Goal: Check status: Check status

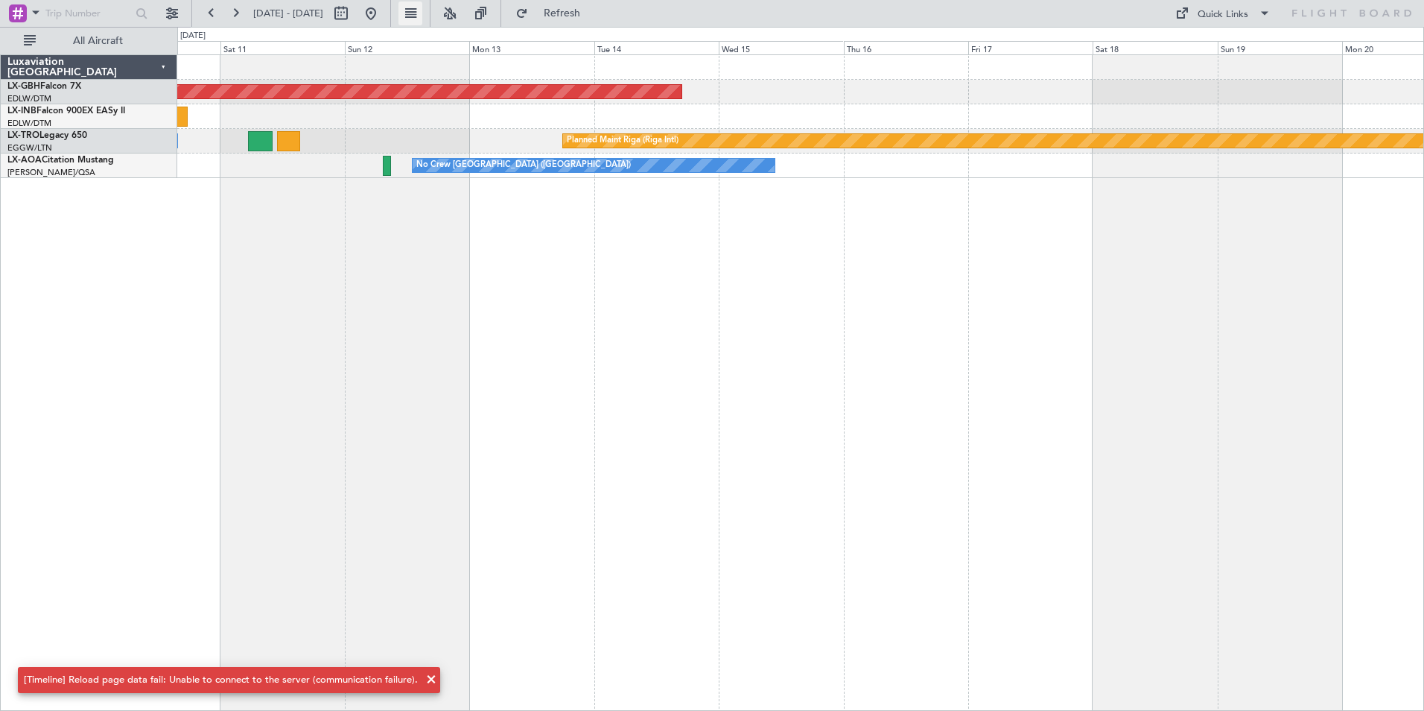
click at [422, 13] on button at bounding box center [410, 13] width 24 height 24
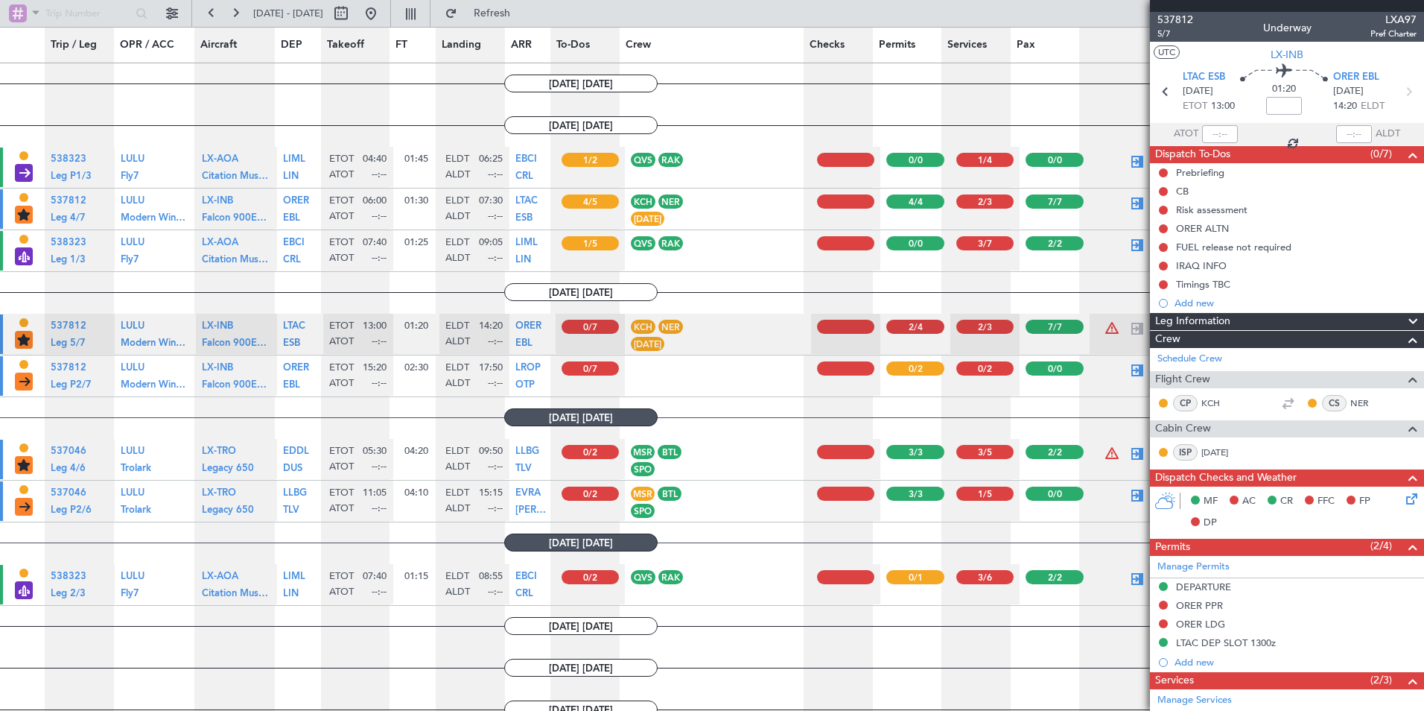
type input "0"
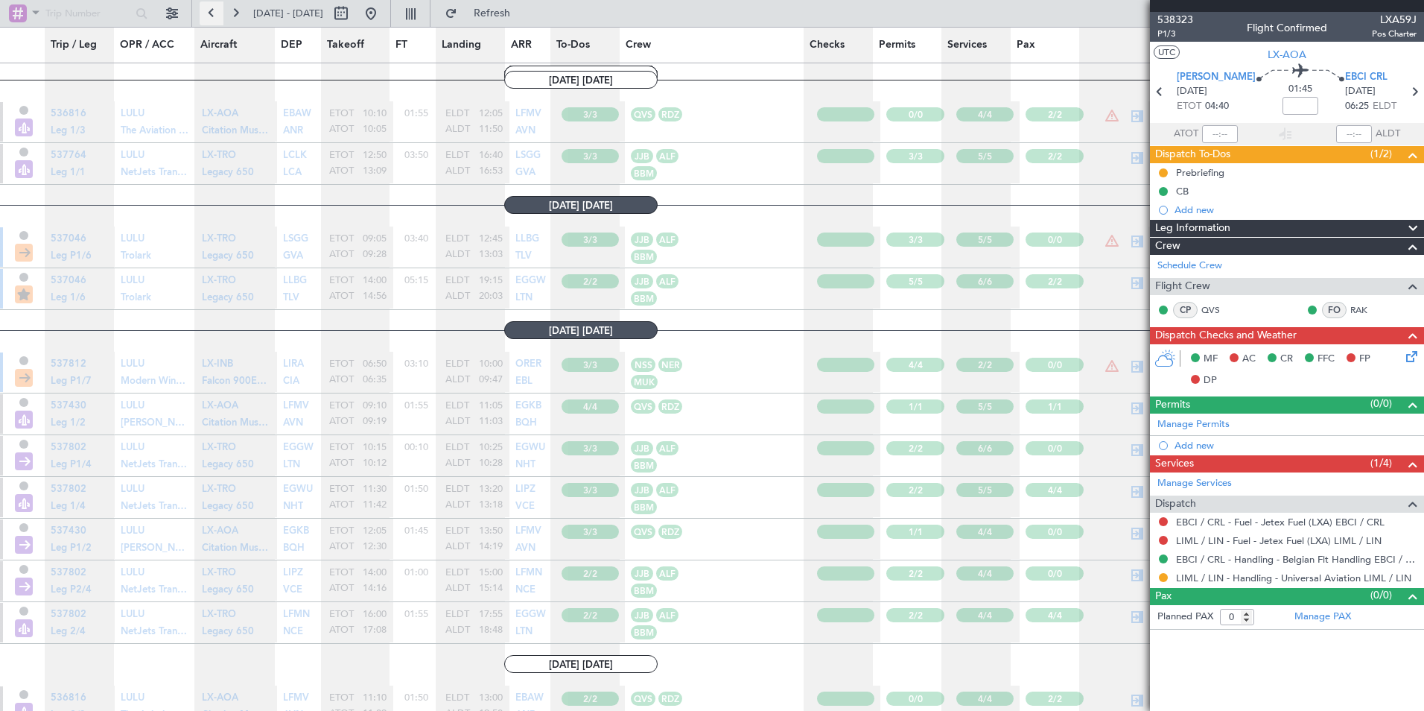
scroll to position [757, 0]
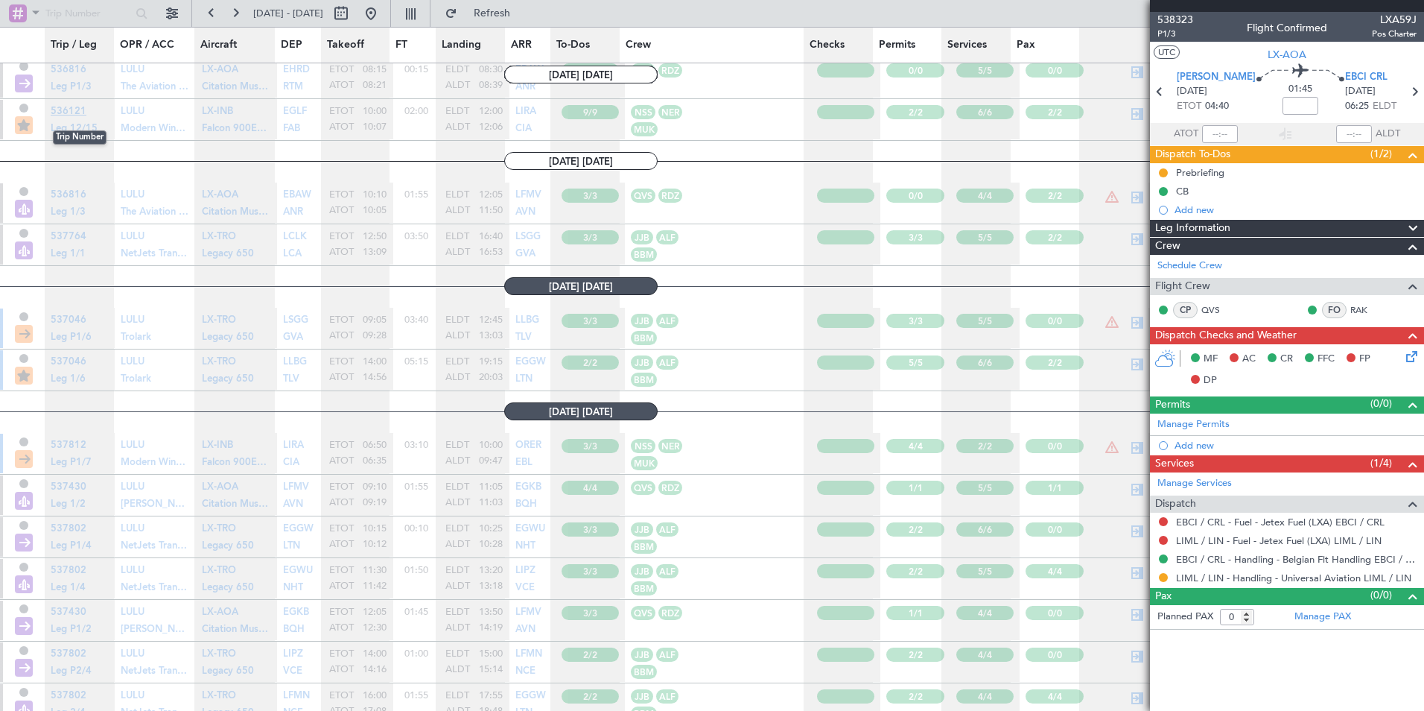
click at [70, 119] on link "536121" at bounding box center [69, 116] width 36 height 10
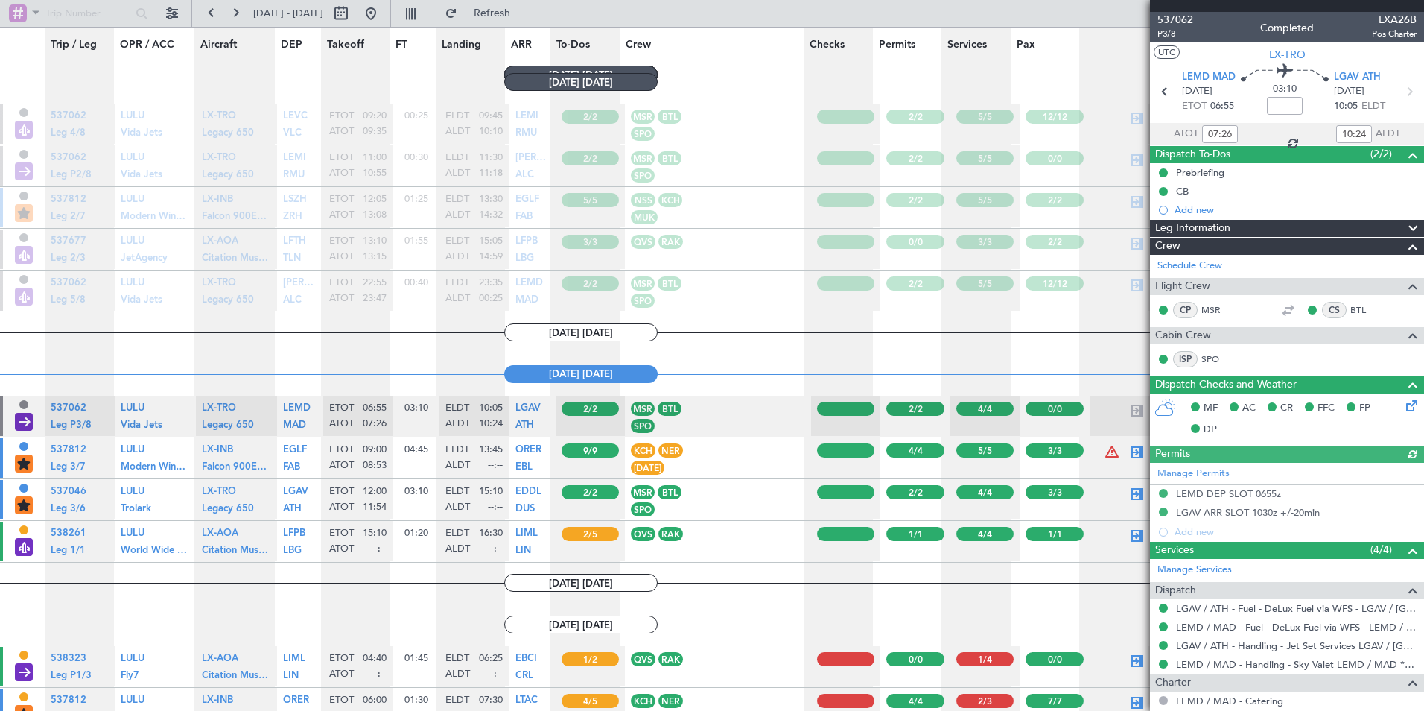
scroll to position [2044, 0]
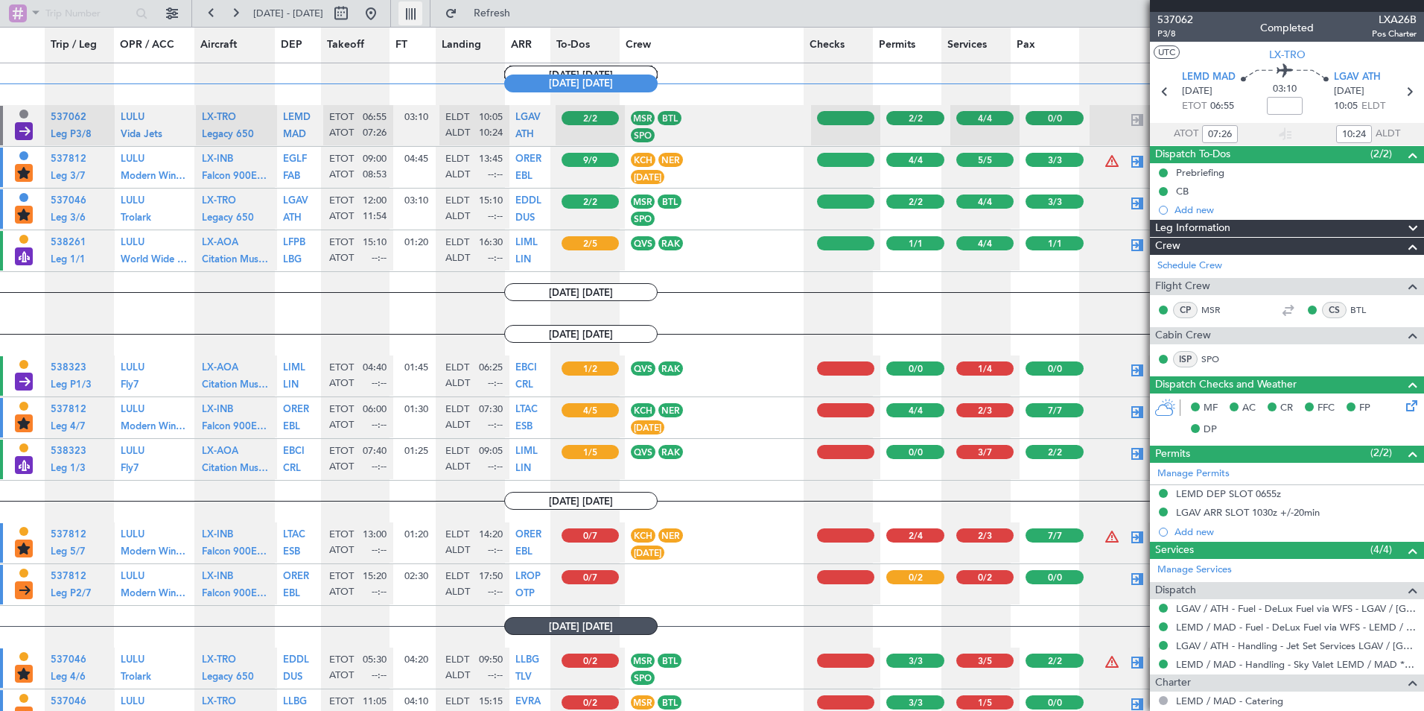
click at [422, 15] on button at bounding box center [410, 13] width 24 height 24
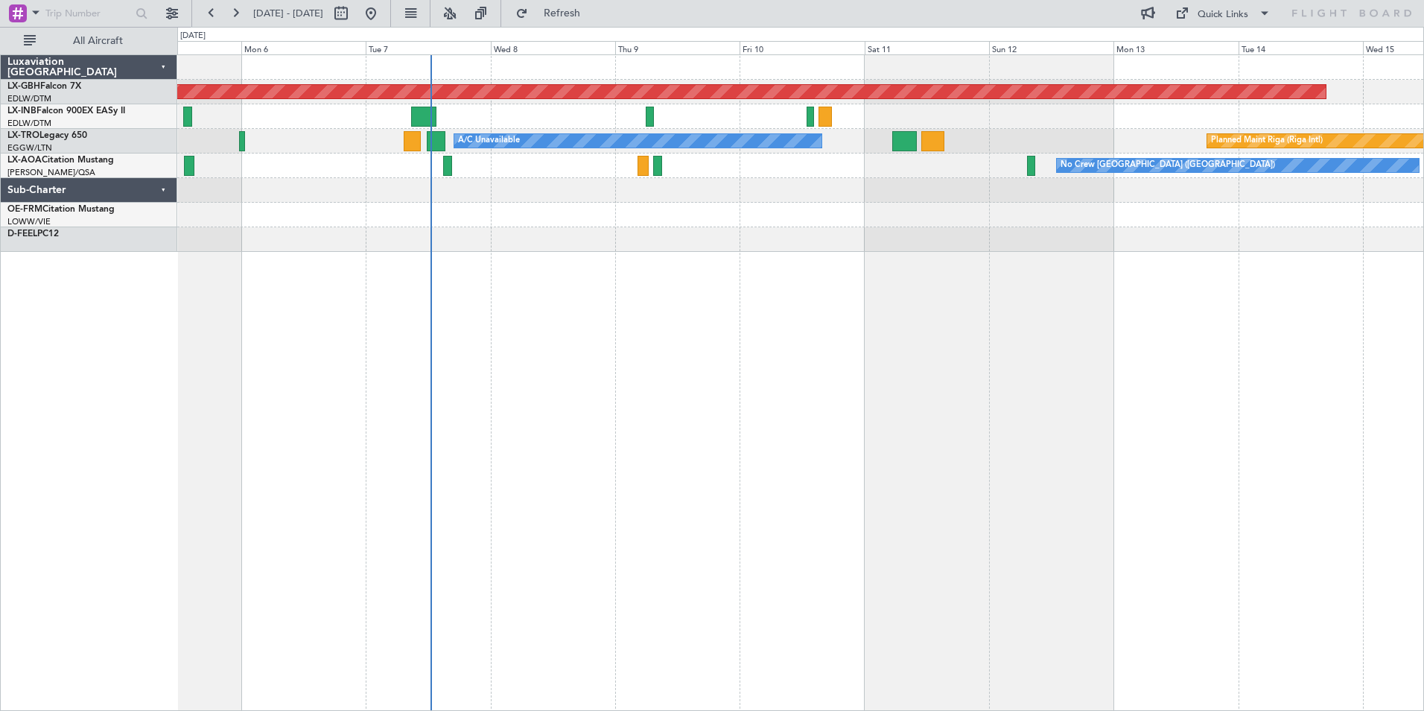
click at [624, 321] on div "Planned Maint Nurnberg Planned Maint Zurich A/C Unavailable Planned Maint Riga …" at bounding box center [800, 382] width 1247 height 656
